Goal: Information Seeking & Learning: Learn about a topic

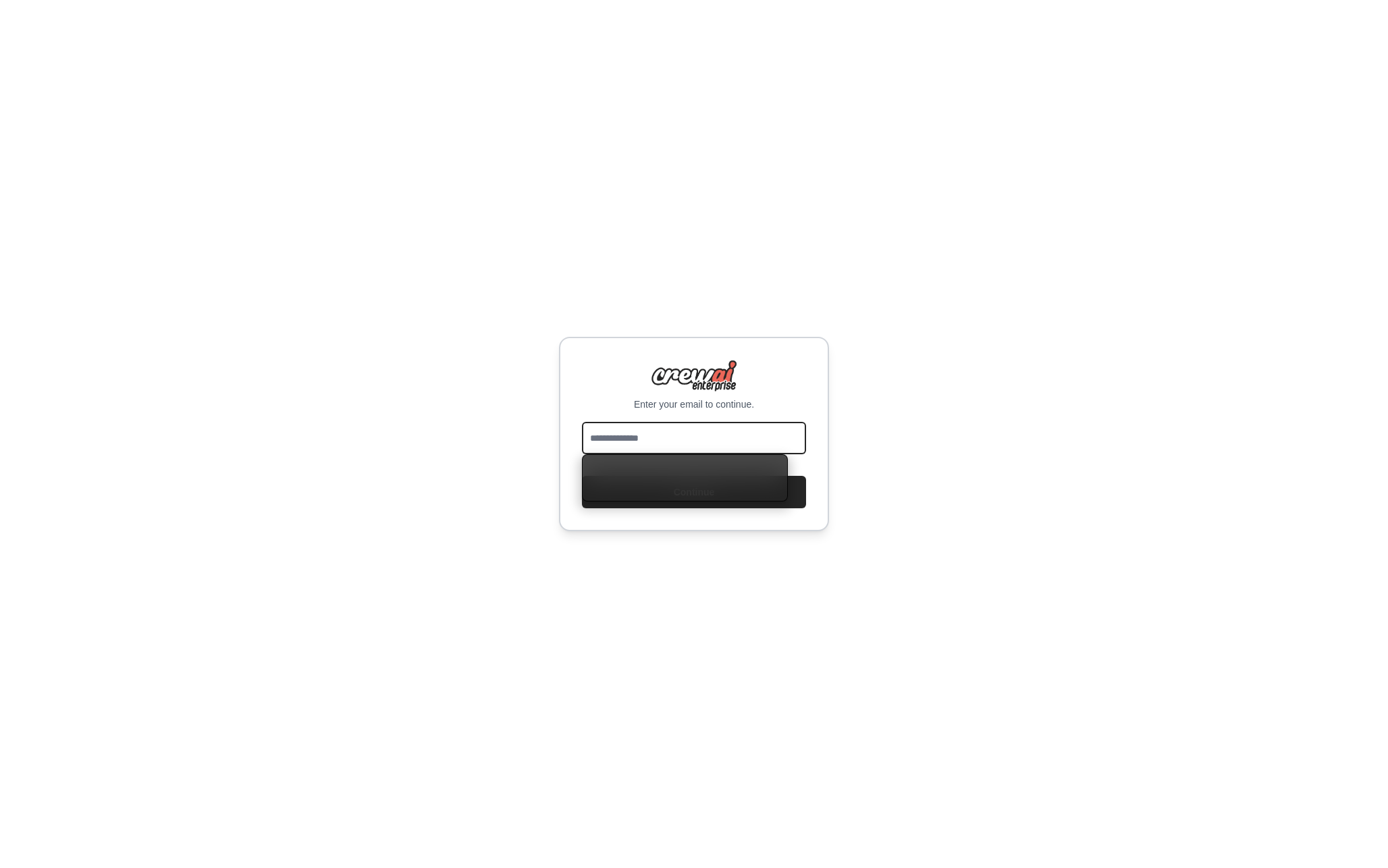
click at [700, 431] on input "email" at bounding box center [694, 438] width 224 height 32
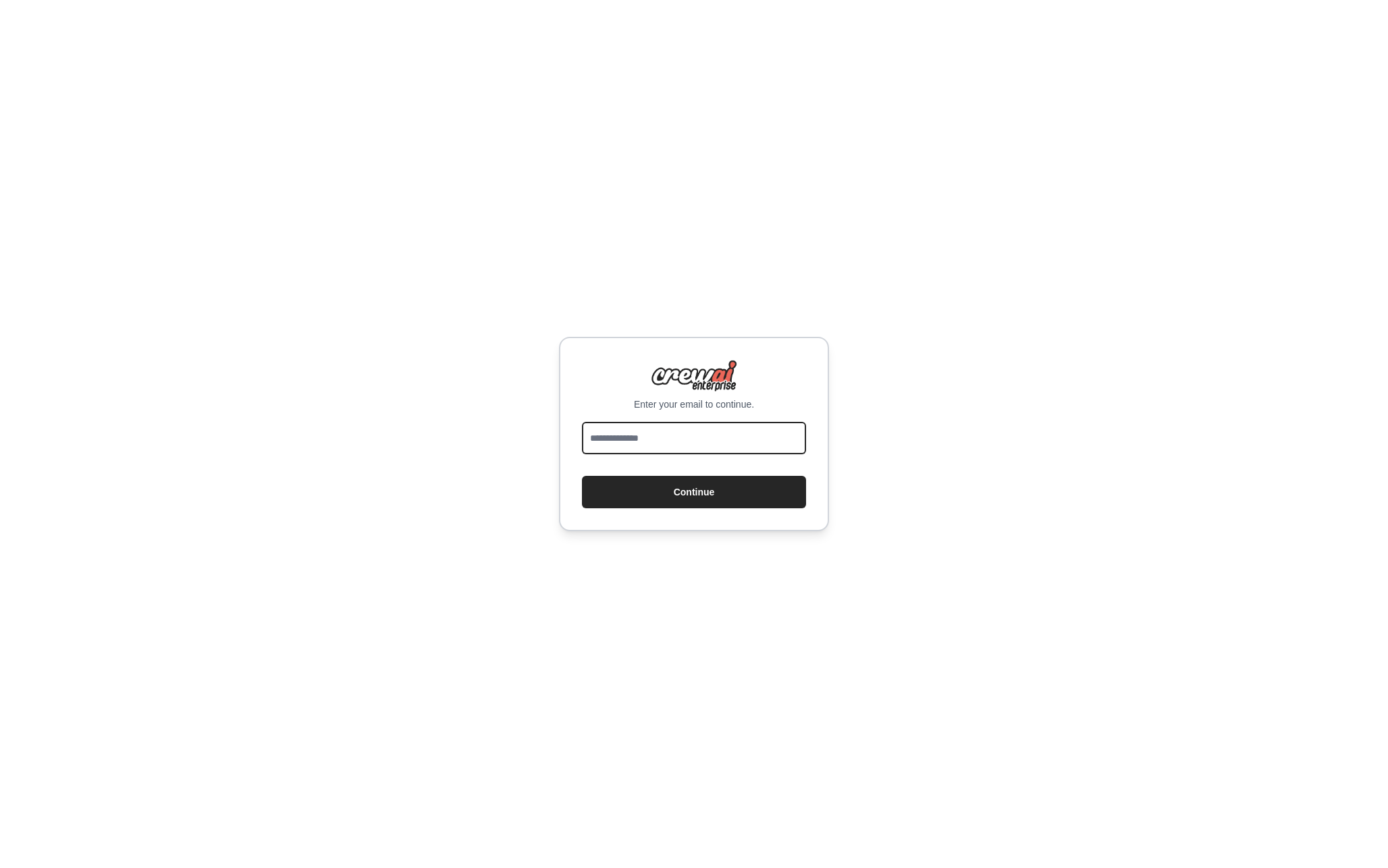
click at [678, 449] on input "email" at bounding box center [694, 438] width 224 height 32
type input "*"
type input "**********"
click at [582, 475] on button "Continue" at bounding box center [694, 492] width 224 height 32
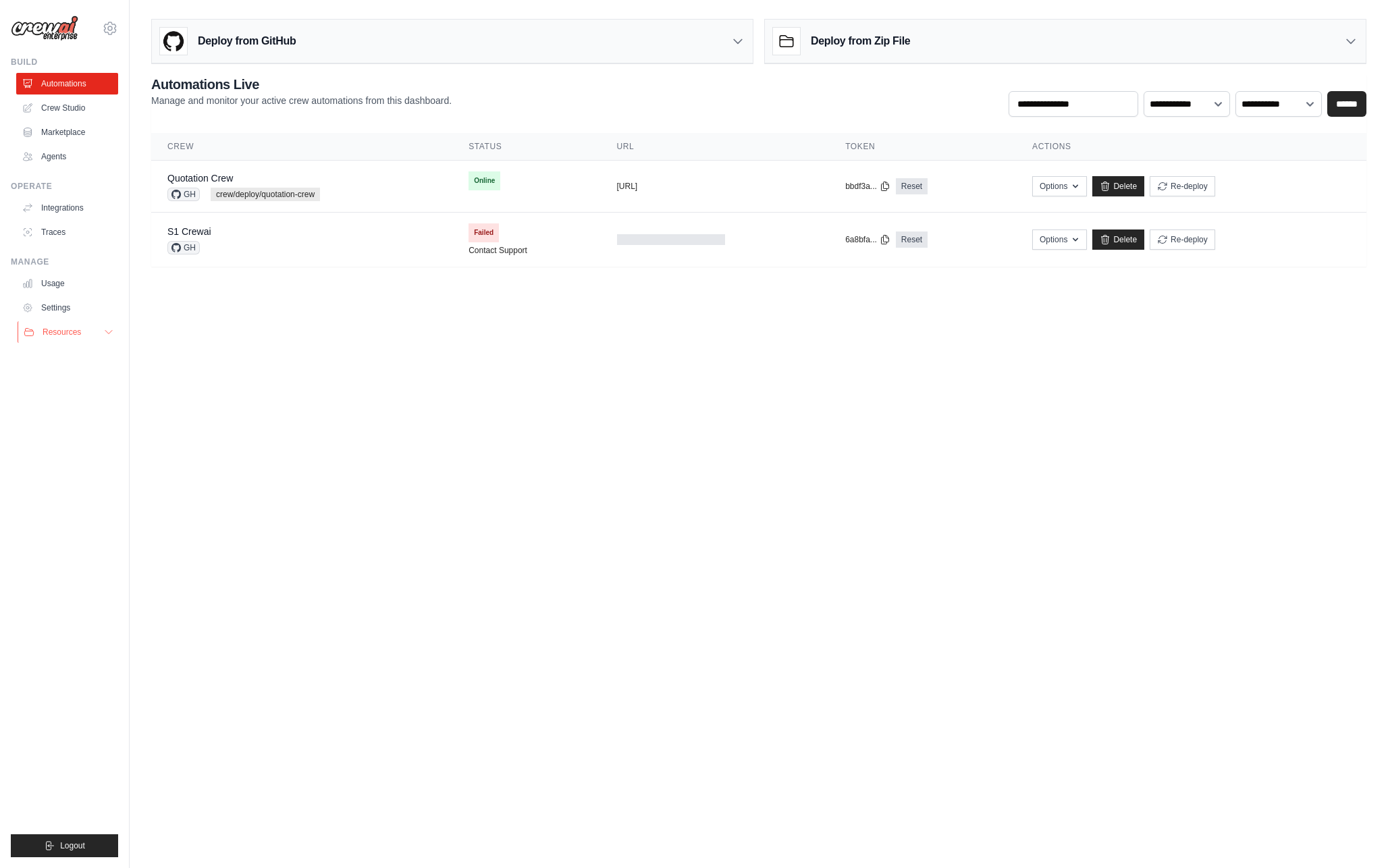
click at [78, 332] on span "Resources" at bounding box center [62, 332] width 38 height 11
click at [96, 354] on span "Documentation" at bounding box center [75, 354] width 54 height 11
